Goal: Task Accomplishment & Management: Use online tool/utility

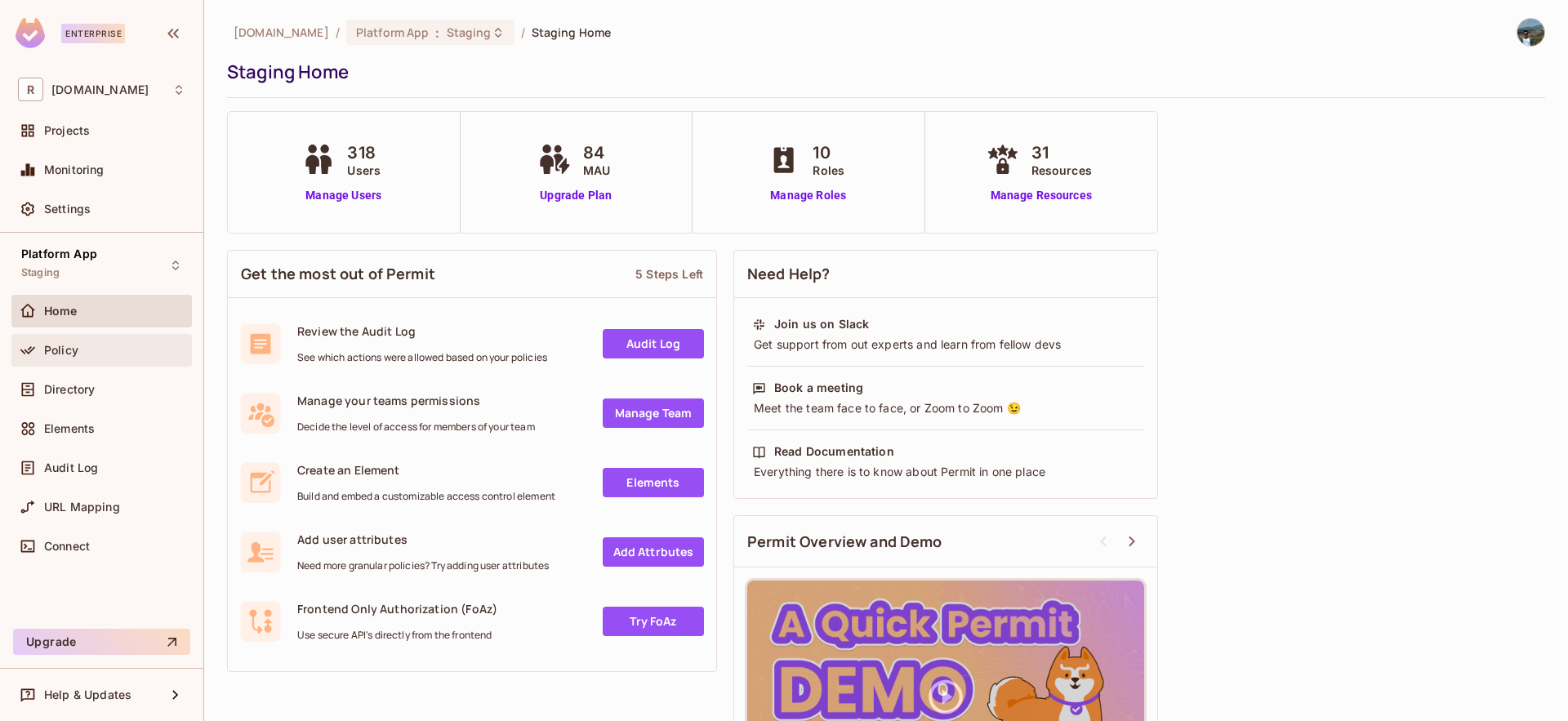
click at [79, 340] on div "Policy" at bounding box center [101, 349] width 167 height 20
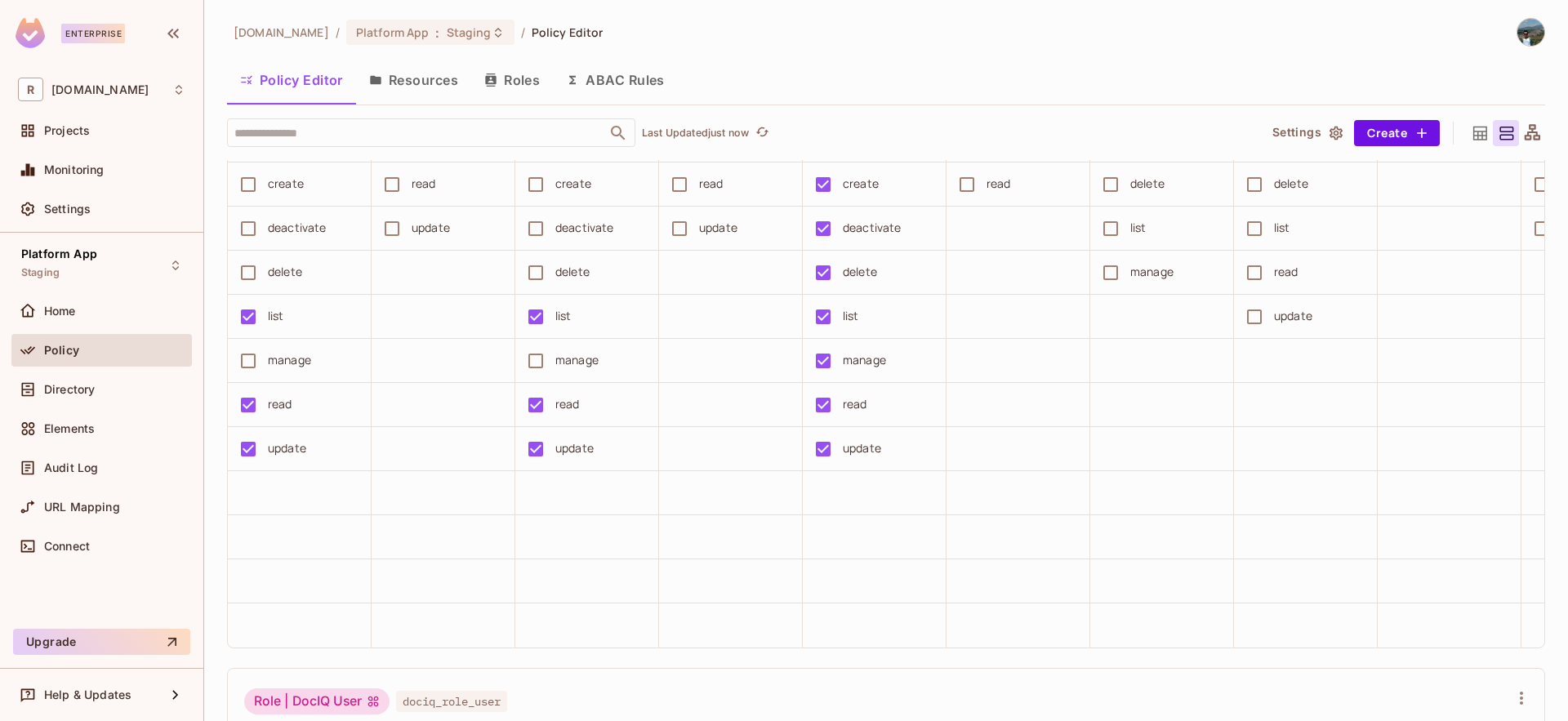
scroll to position [3015, 0]
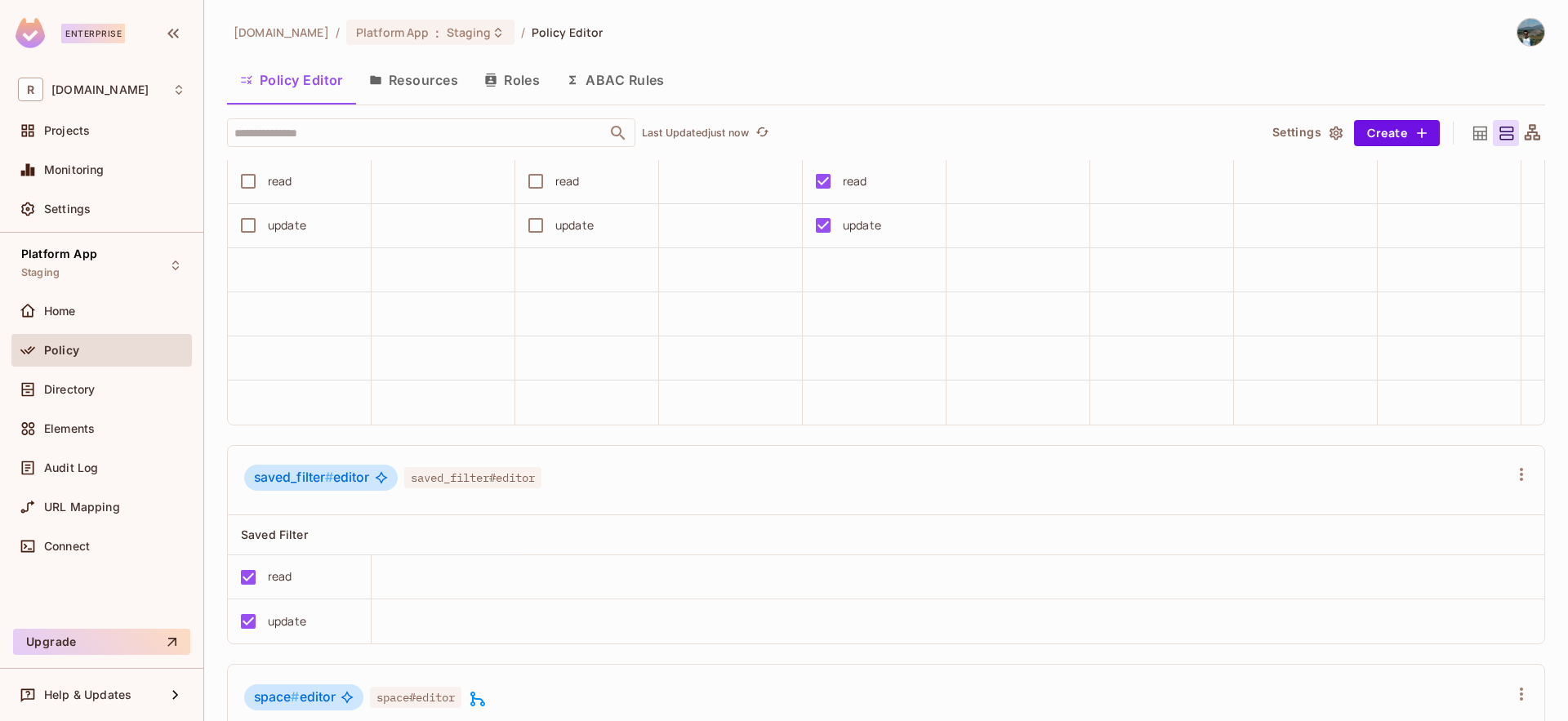
click at [434, 80] on button "Resources" at bounding box center [414, 80] width 115 height 41
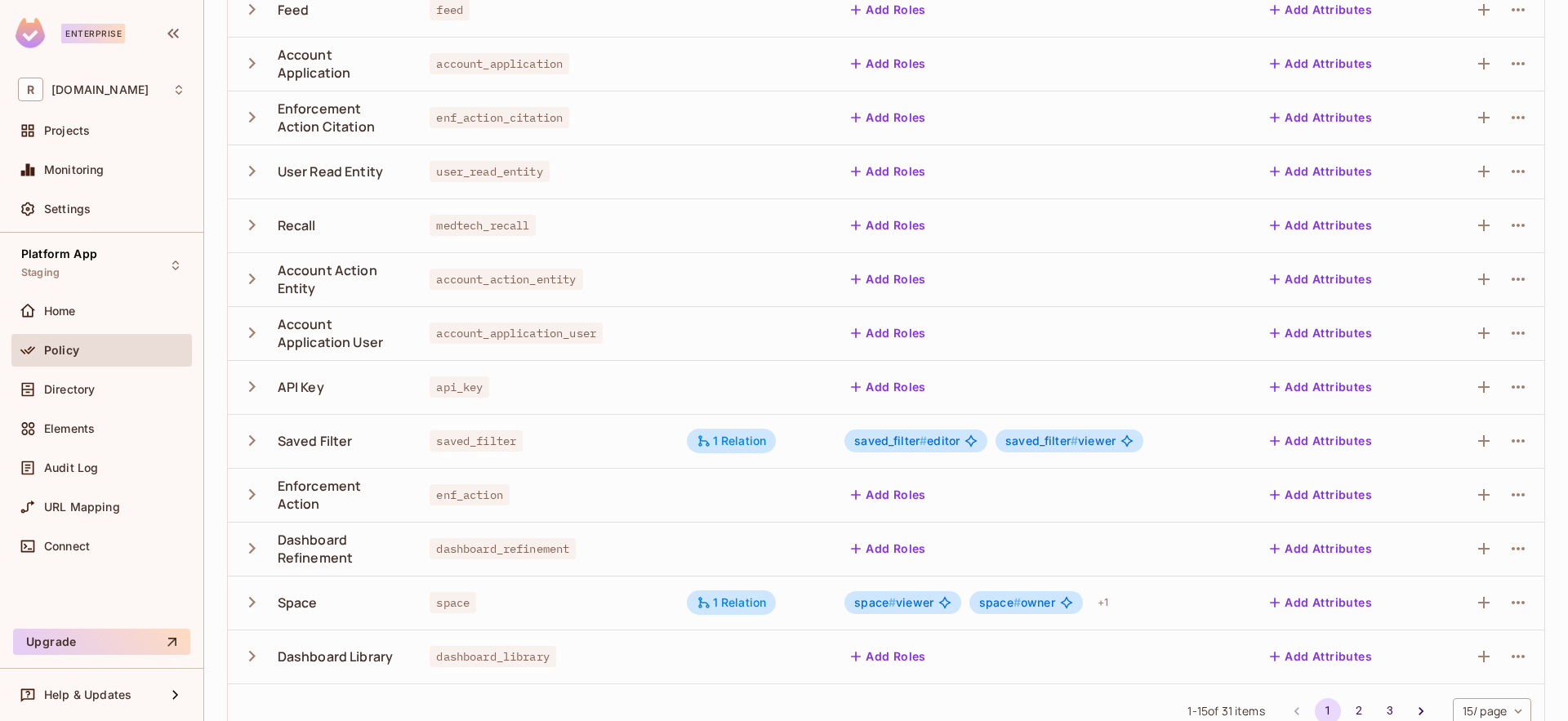
scroll to position [353, 0]
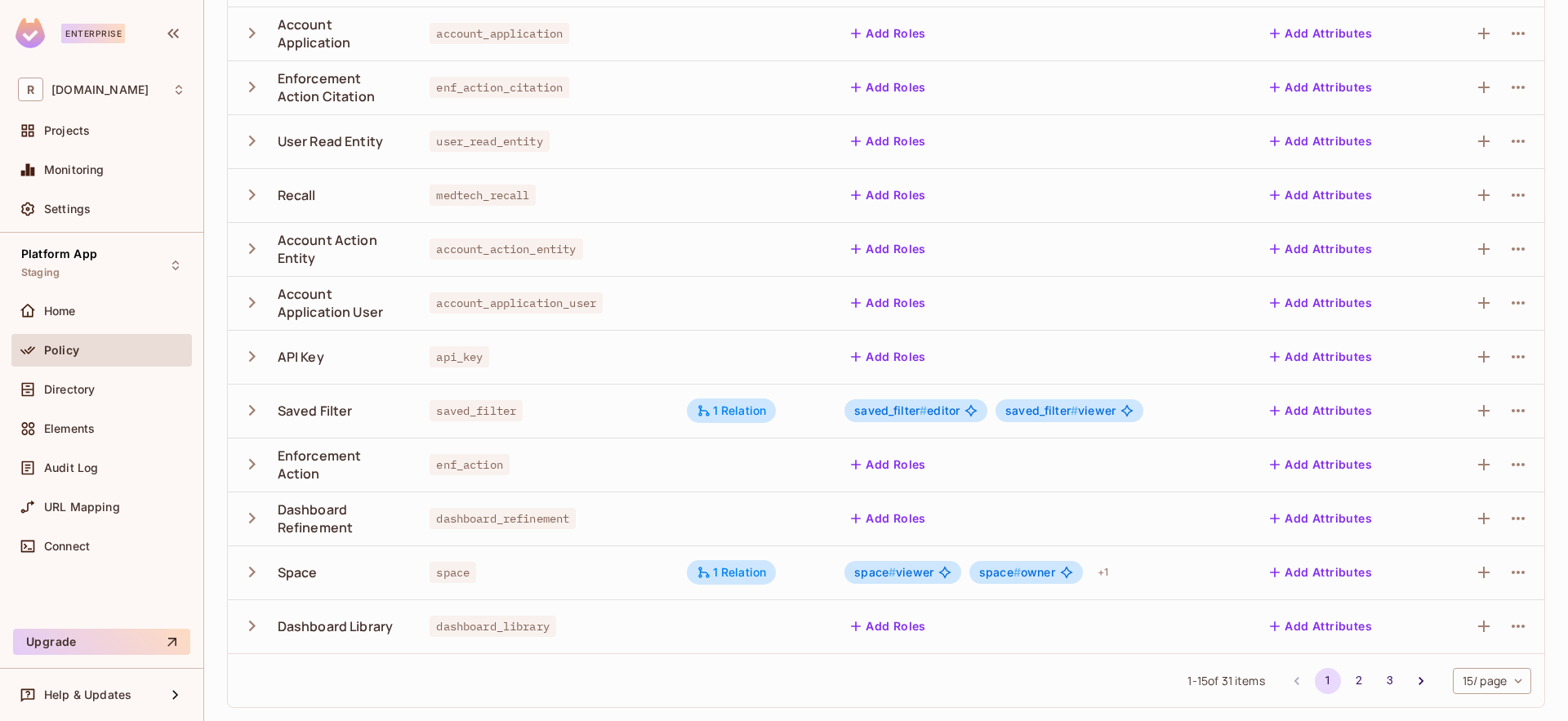
click at [259, 567] on icon "button" at bounding box center [252, 572] width 22 height 22
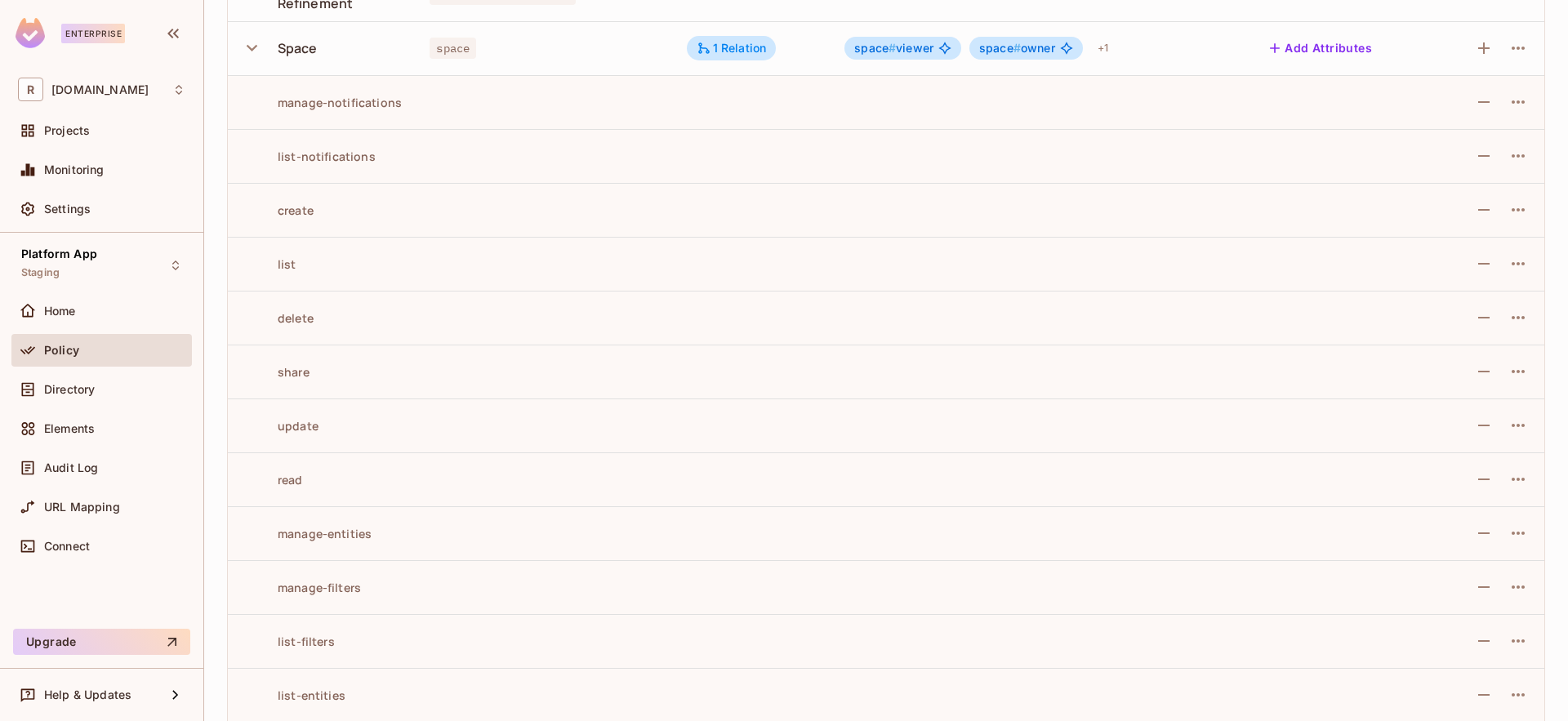
scroll to position [879, 0]
click at [294, 378] on td "share" at bounding box center [322, 369] width 189 height 54
click at [295, 378] on td "share" at bounding box center [322, 369] width 189 height 54
click at [295, 379] on td "share" at bounding box center [322, 369] width 189 height 54
click at [1509, 369] on icon "button" at bounding box center [1518, 369] width 20 height 20
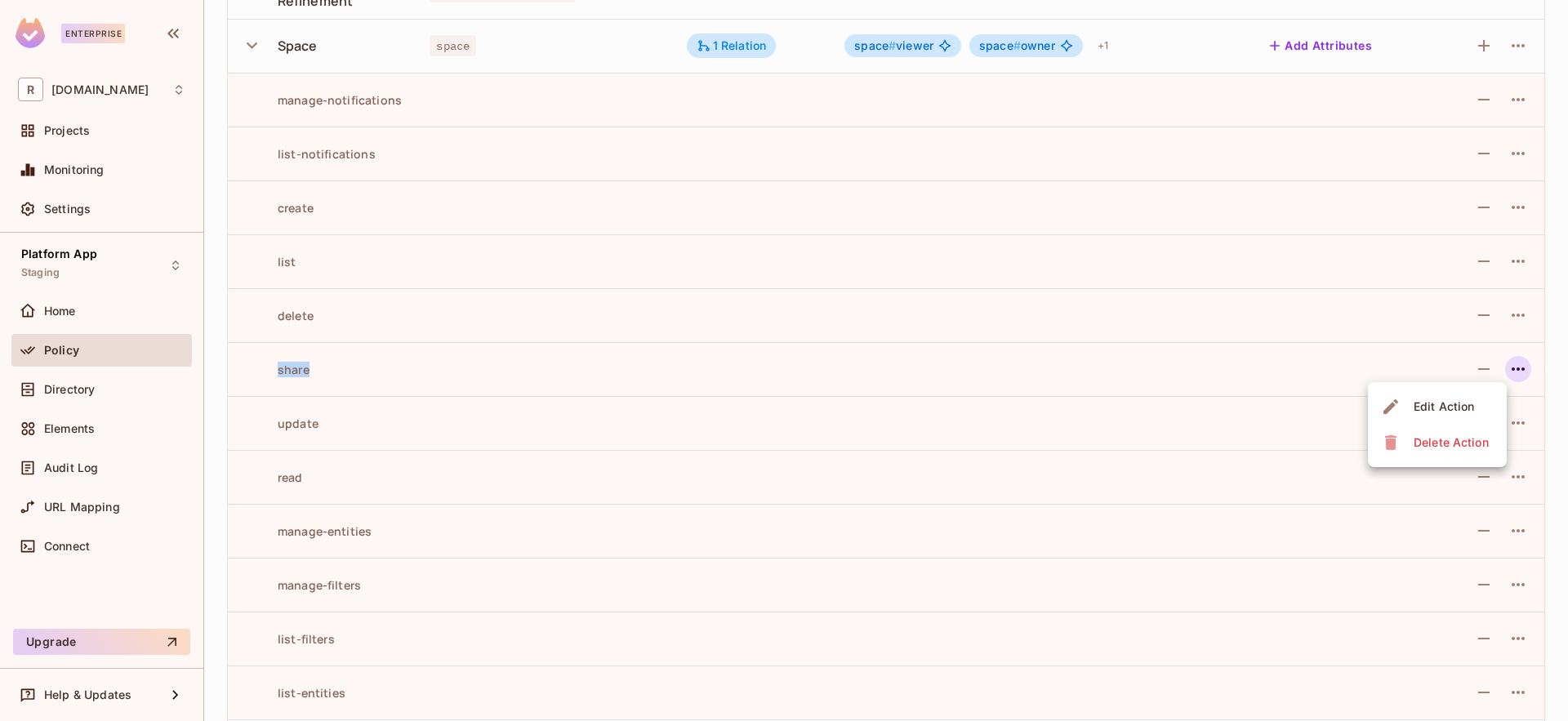
click at [1443, 401] on div "Edit Action" at bounding box center [1443, 407] width 60 height 17
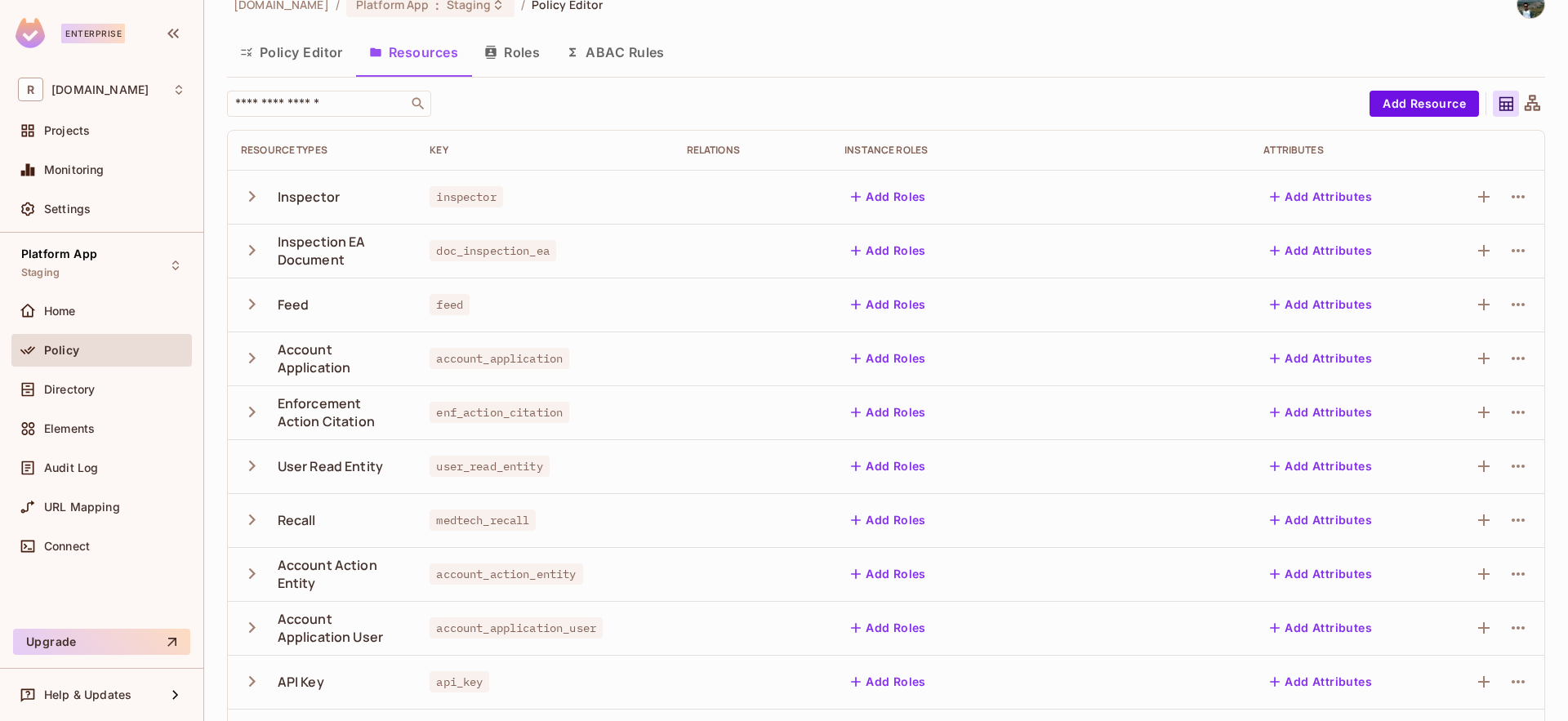
scroll to position [0, 0]
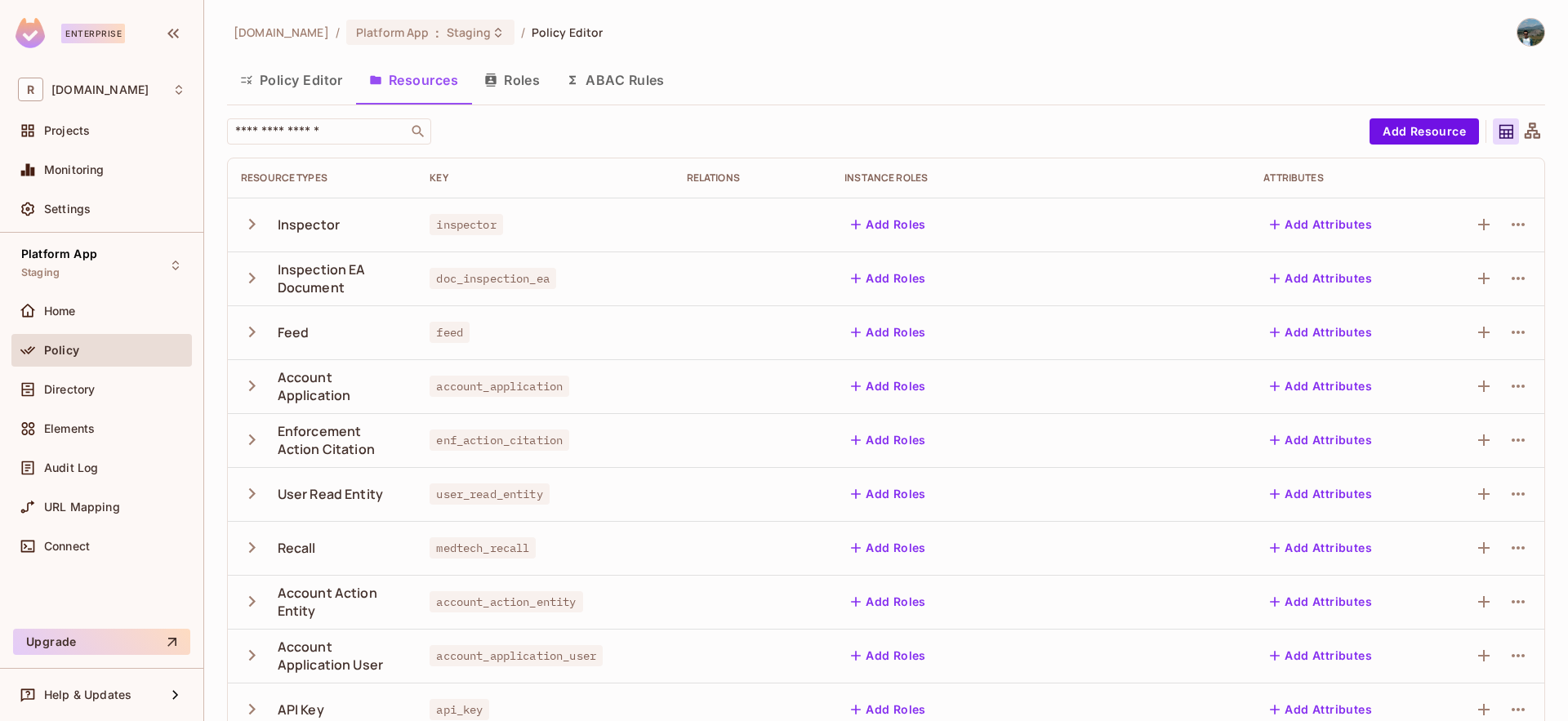
click at [326, 75] on button "Policy Editor" at bounding box center [291, 80] width 129 height 41
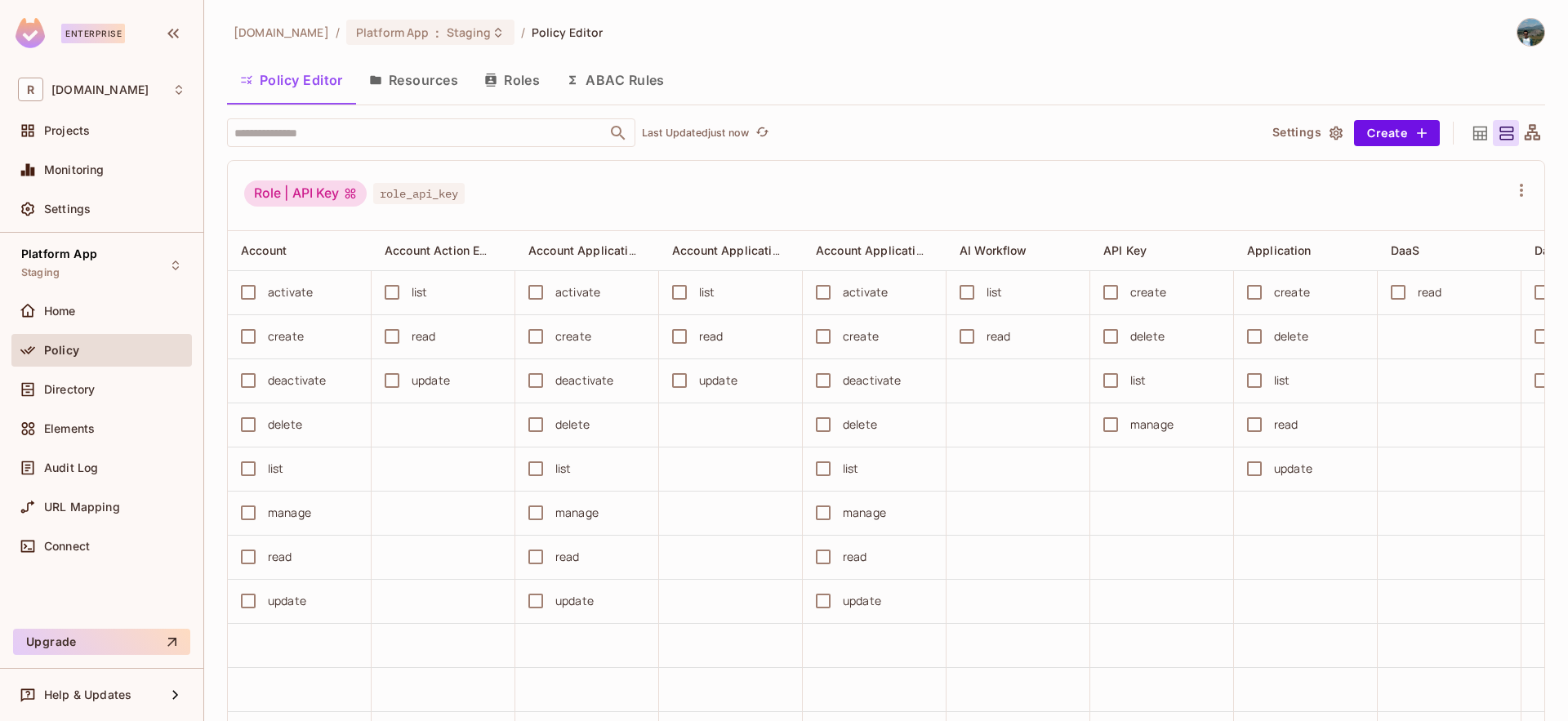
scroll to position [1085, 0]
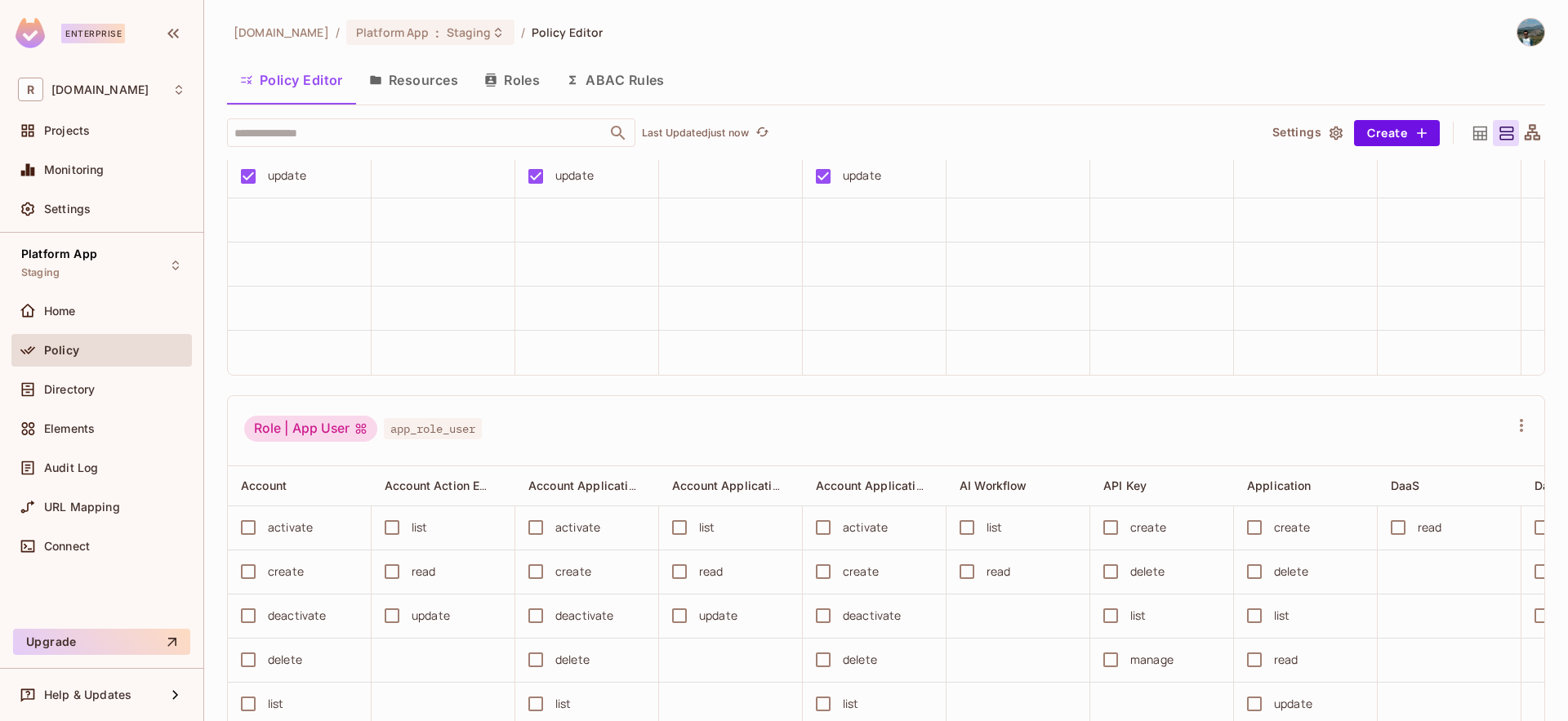
click at [635, 77] on button "ABAC Rules" at bounding box center [615, 80] width 125 height 41
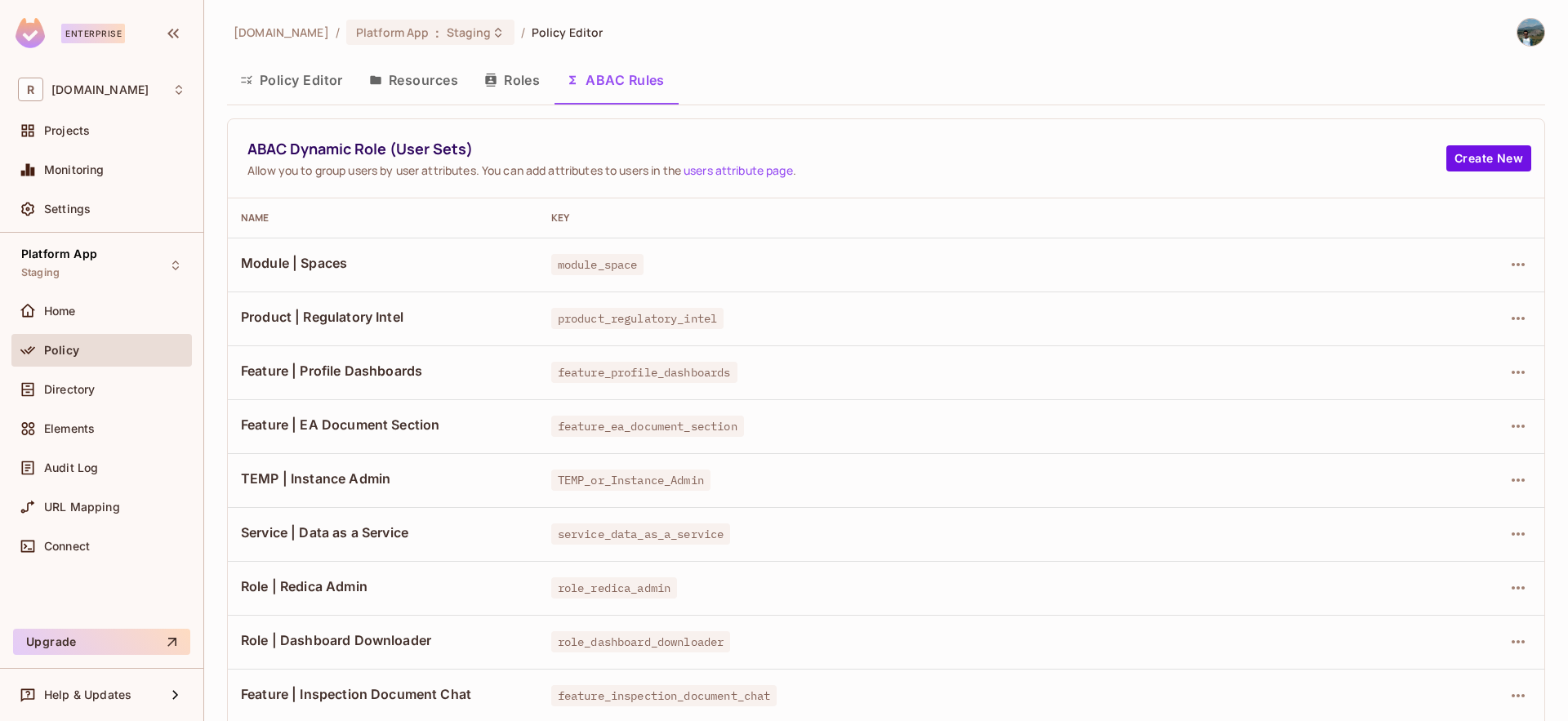
click at [347, 82] on button "Policy Editor" at bounding box center [291, 80] width 129 height 41
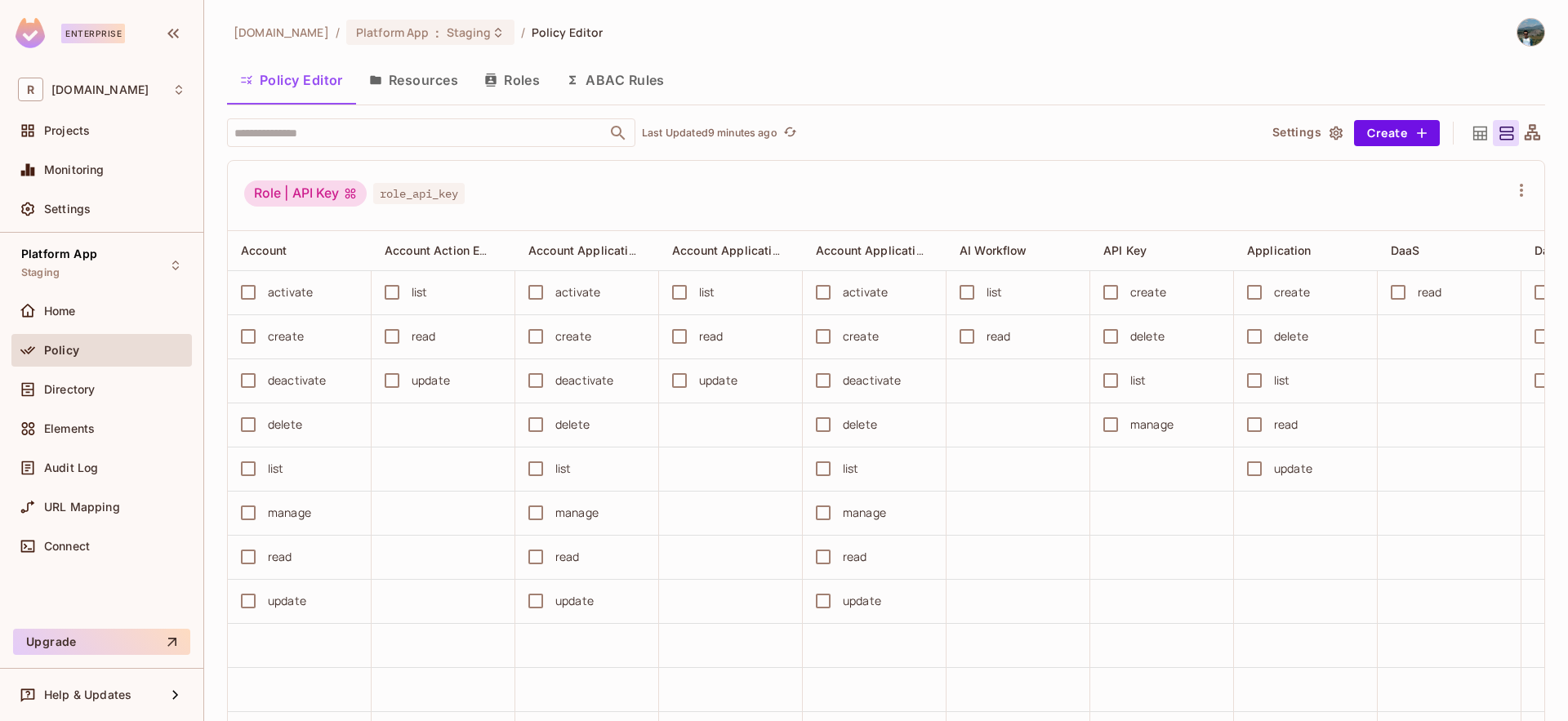
drag, startPoint x: 416, startPoint y: 75, endPoint x: 473, endPoint y: 84, distance: 57.7
click at [416, 75] on button "Resources" at bounding box center [414, 80] width 115 height 41
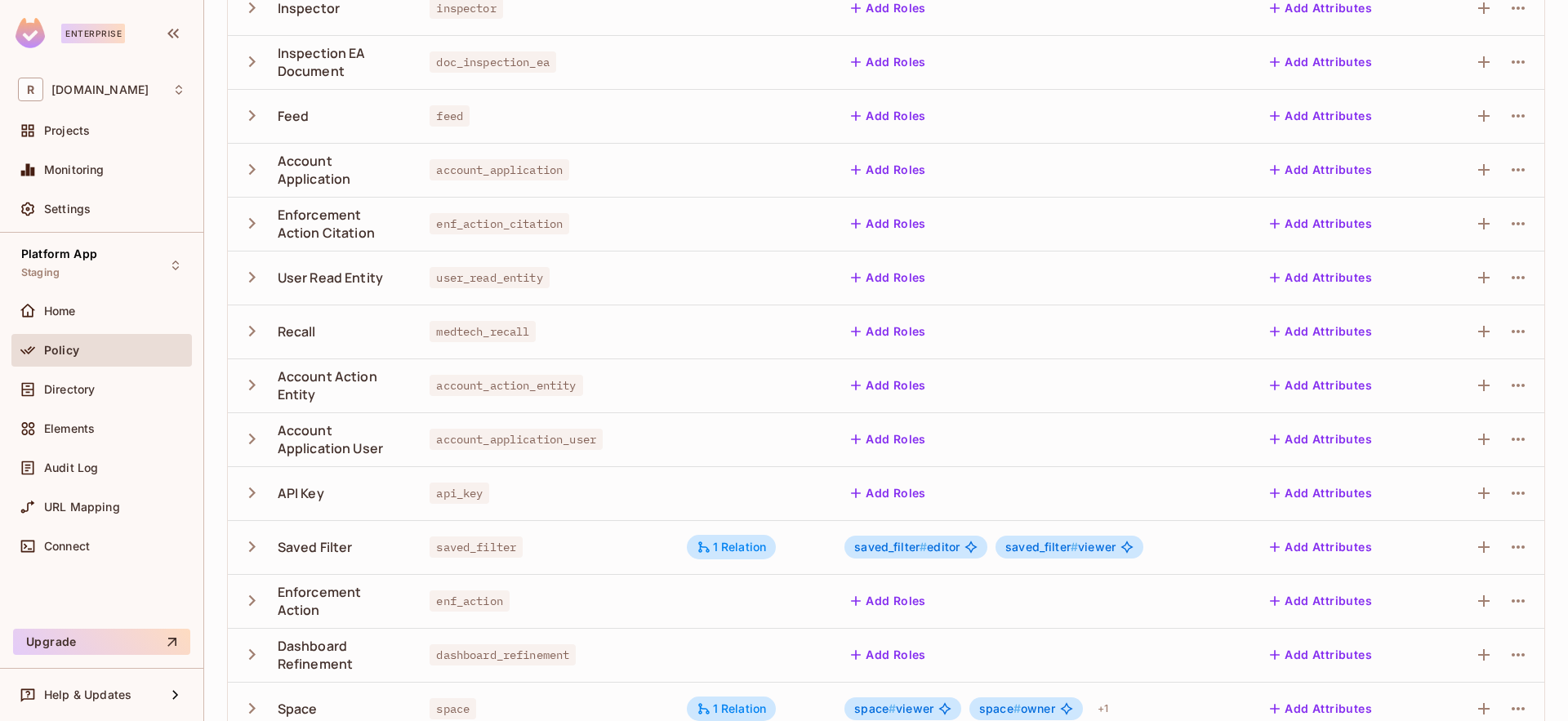
scroll to position [353, 0]
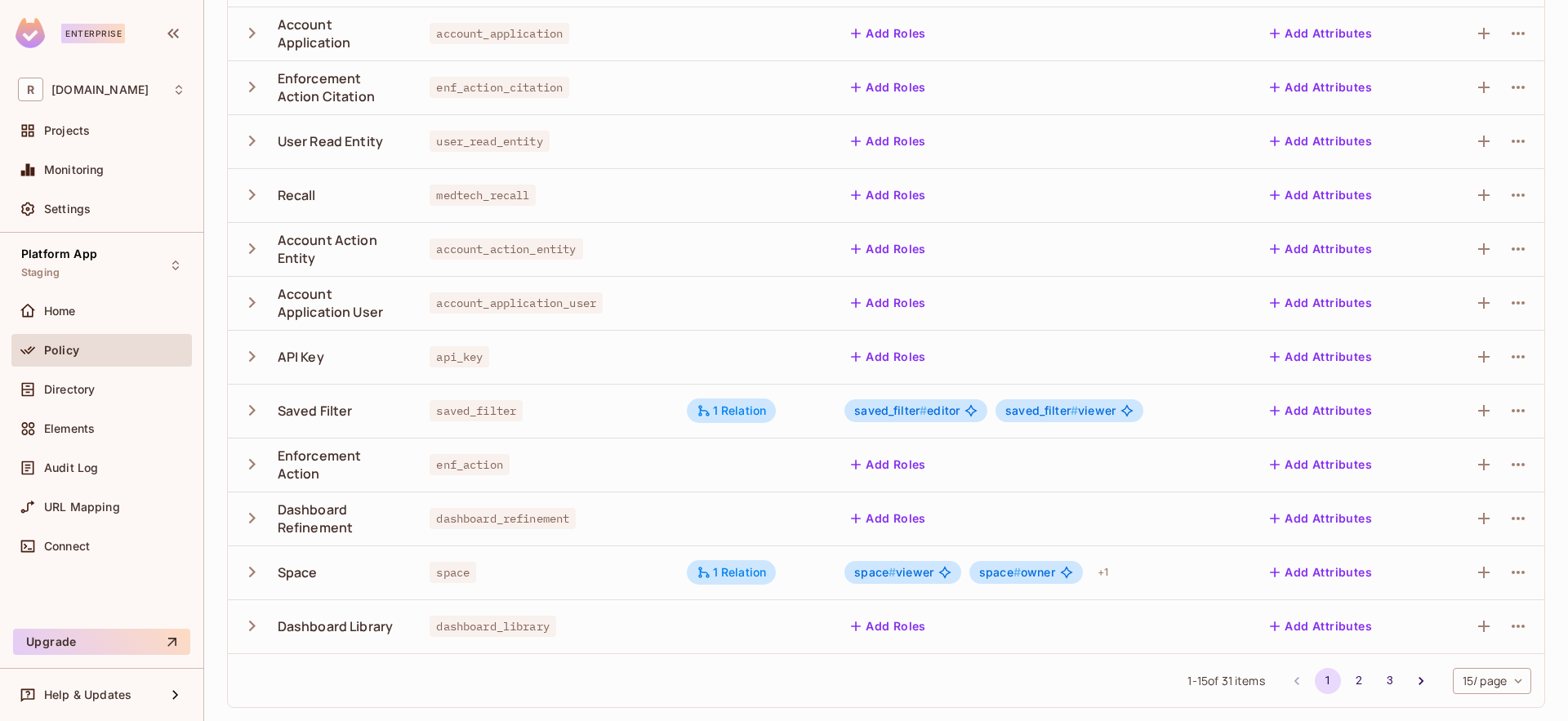
click at [256, 566] on icon "button" at bounding box center [252, 572] width 22 height 22
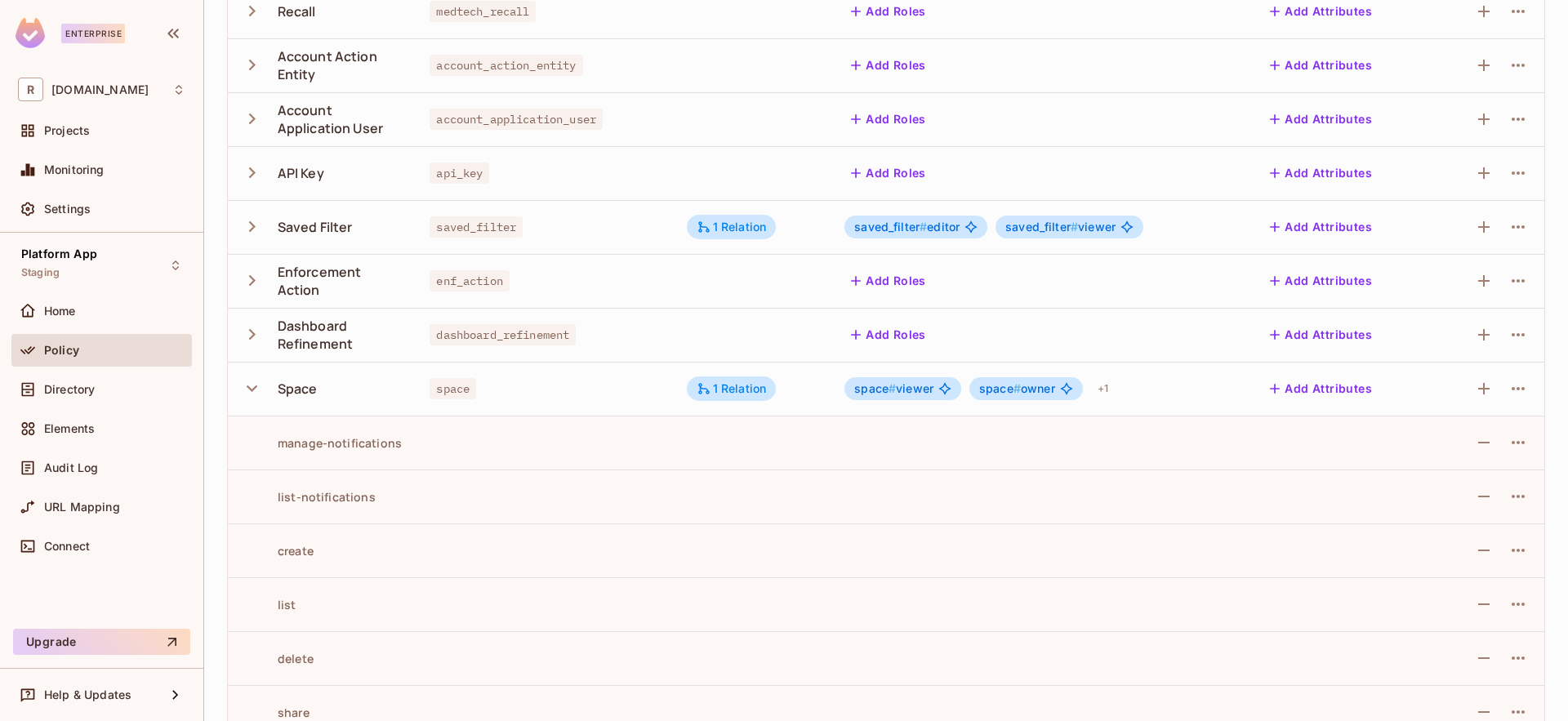
scroll to position [555, 0]
